Goal: Navigation & Orientation: Go to known website

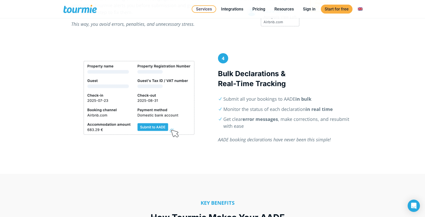
scroll to position [547, 0]
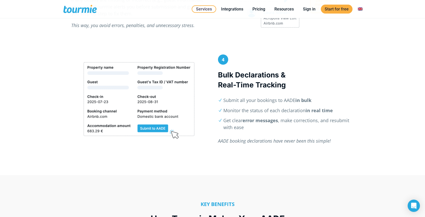
click at [152, 81] on div at bounding box center [139, 98] width 136 height 79
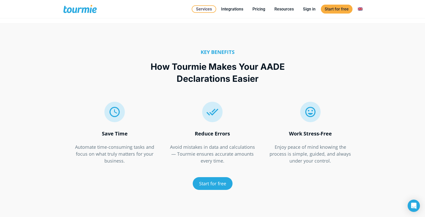
scroll to position [729, 0]
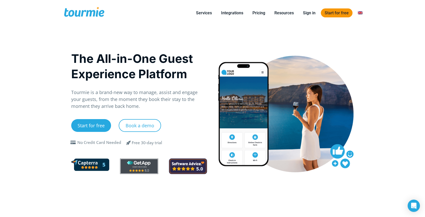
click at [330, 12] on link "Start for free" at bounding box center [337, 12] width 32 height 9
click at [306, 15] on link "Sign in" at bounding box center [309, 13] width 20 height 6
